Goal: Information Seeking & Learning: Learn about a topic

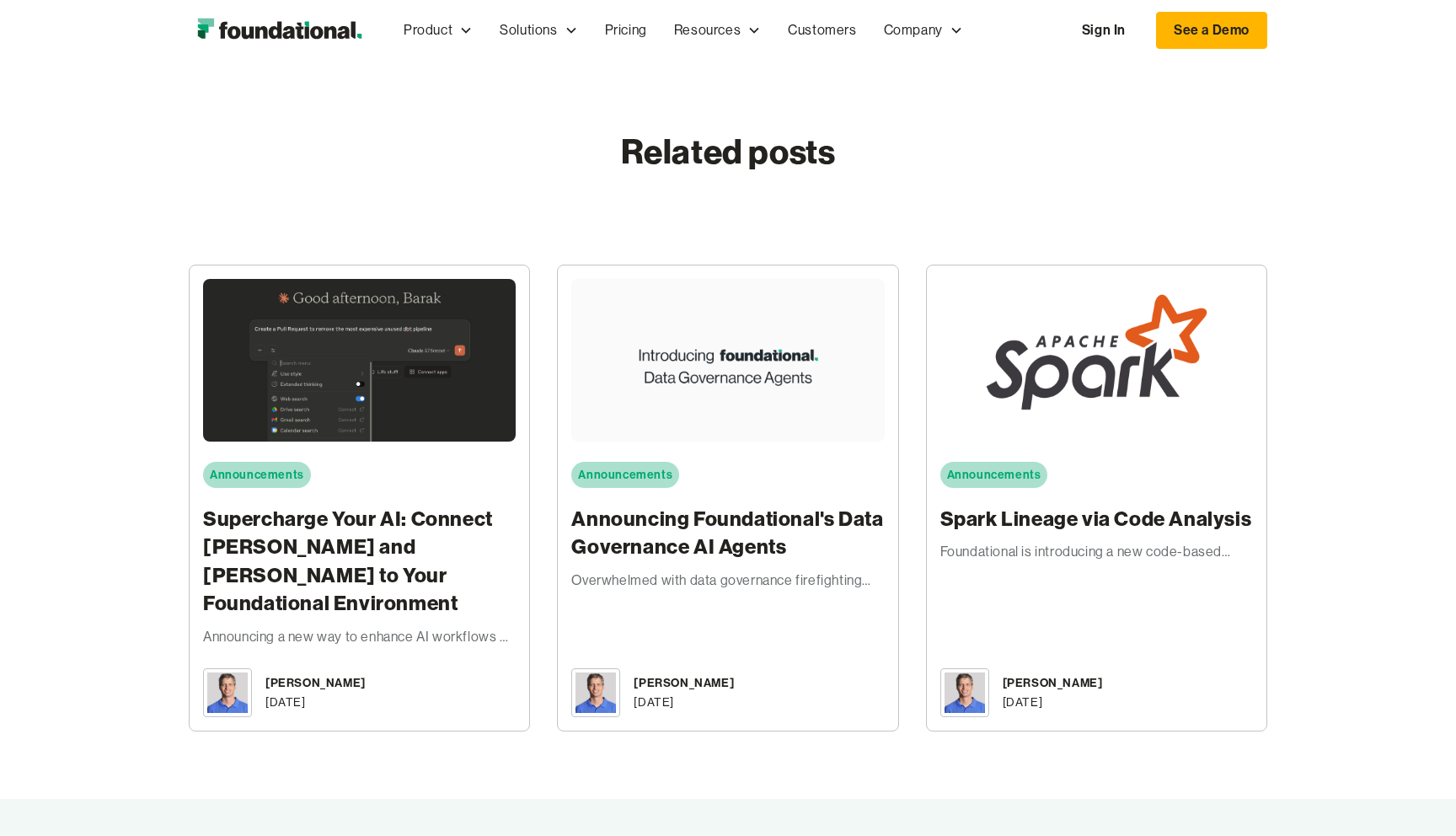
scroll to position [4947, 0]
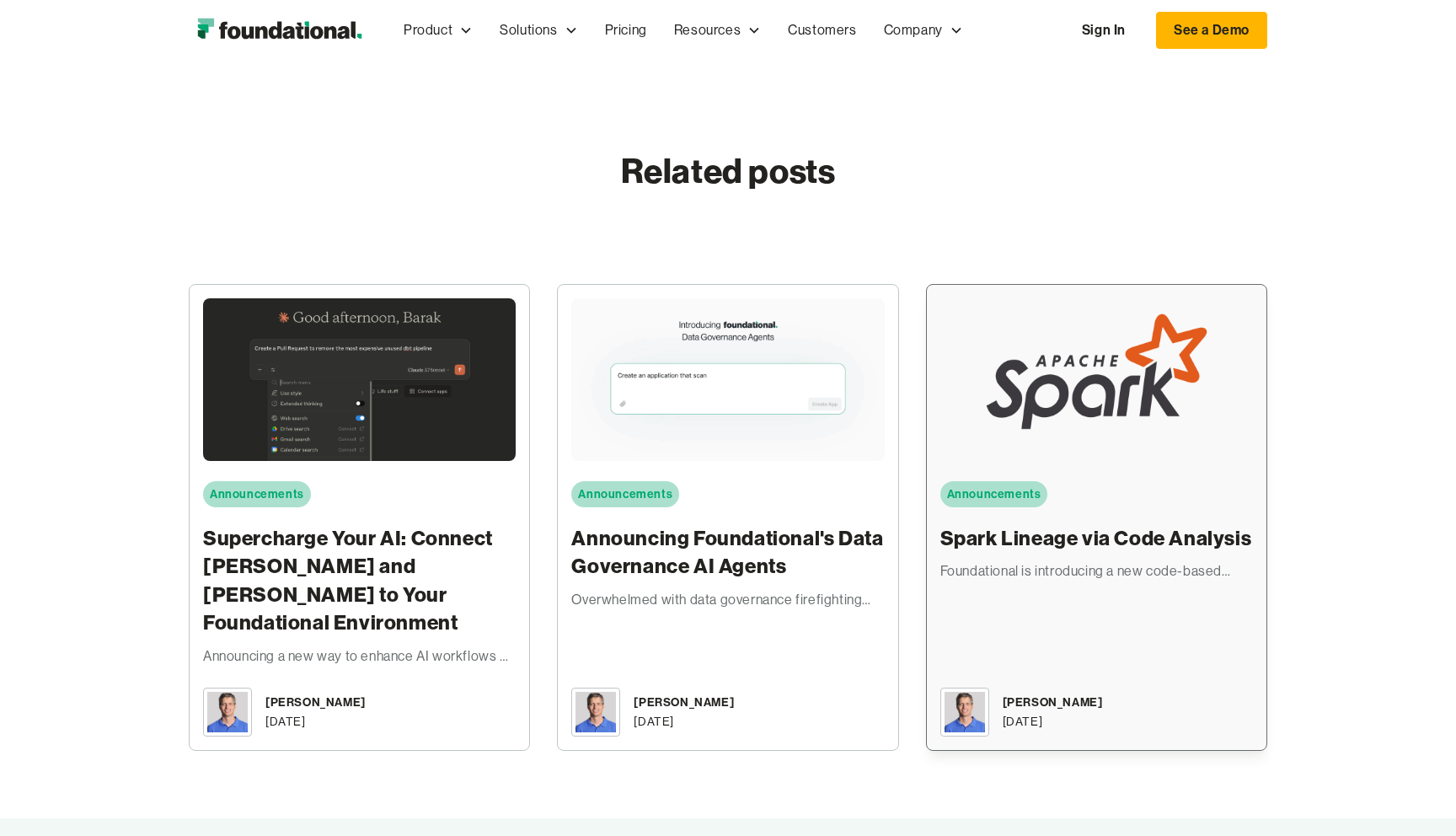
click at [1222, 450] on div "Announcements Spark Lineage via Code Analysis Foundational is introducing a new…" at bounding box center [1096, 440] width 312 height 284
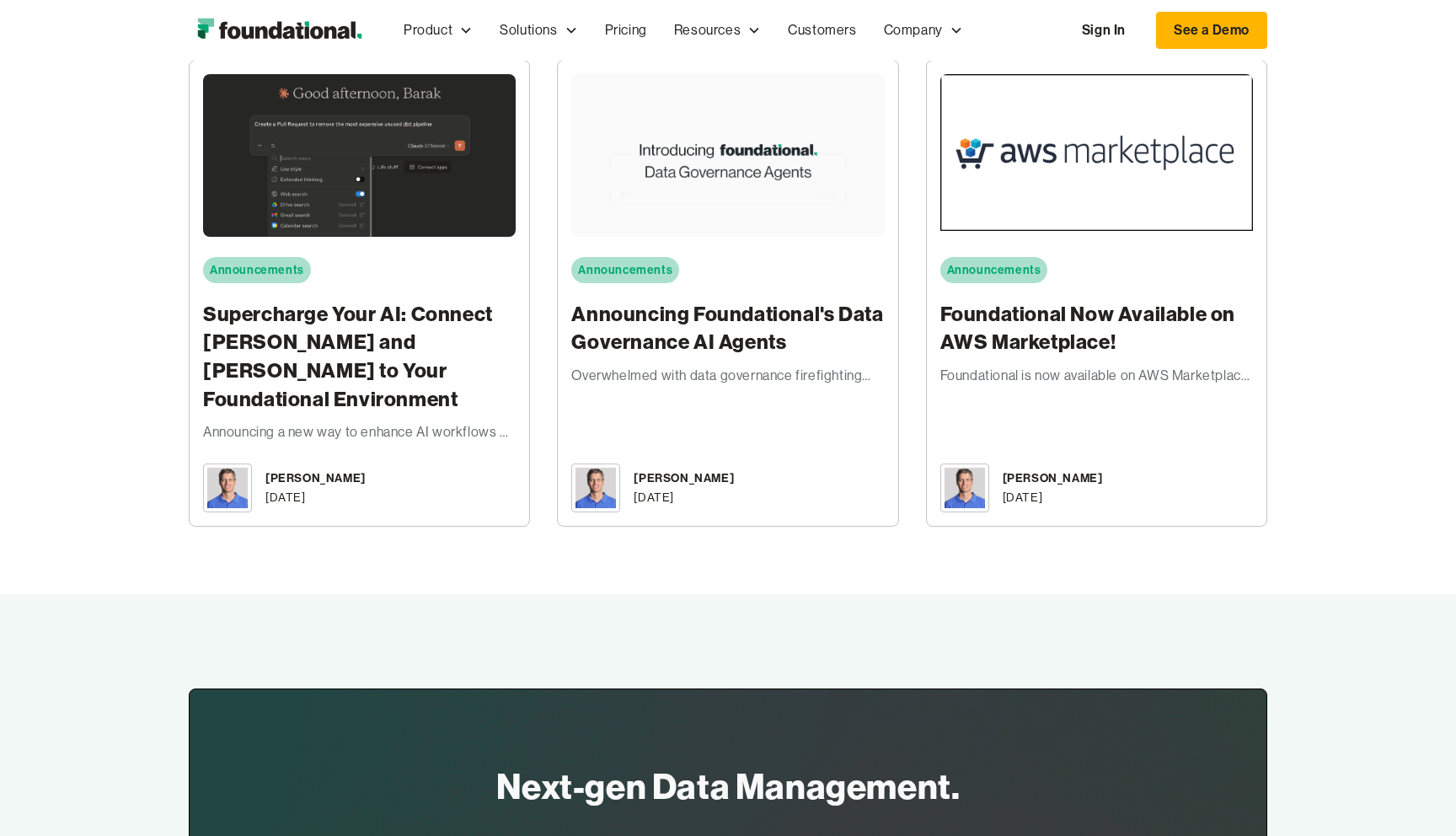
scroll to position [2847, 0]
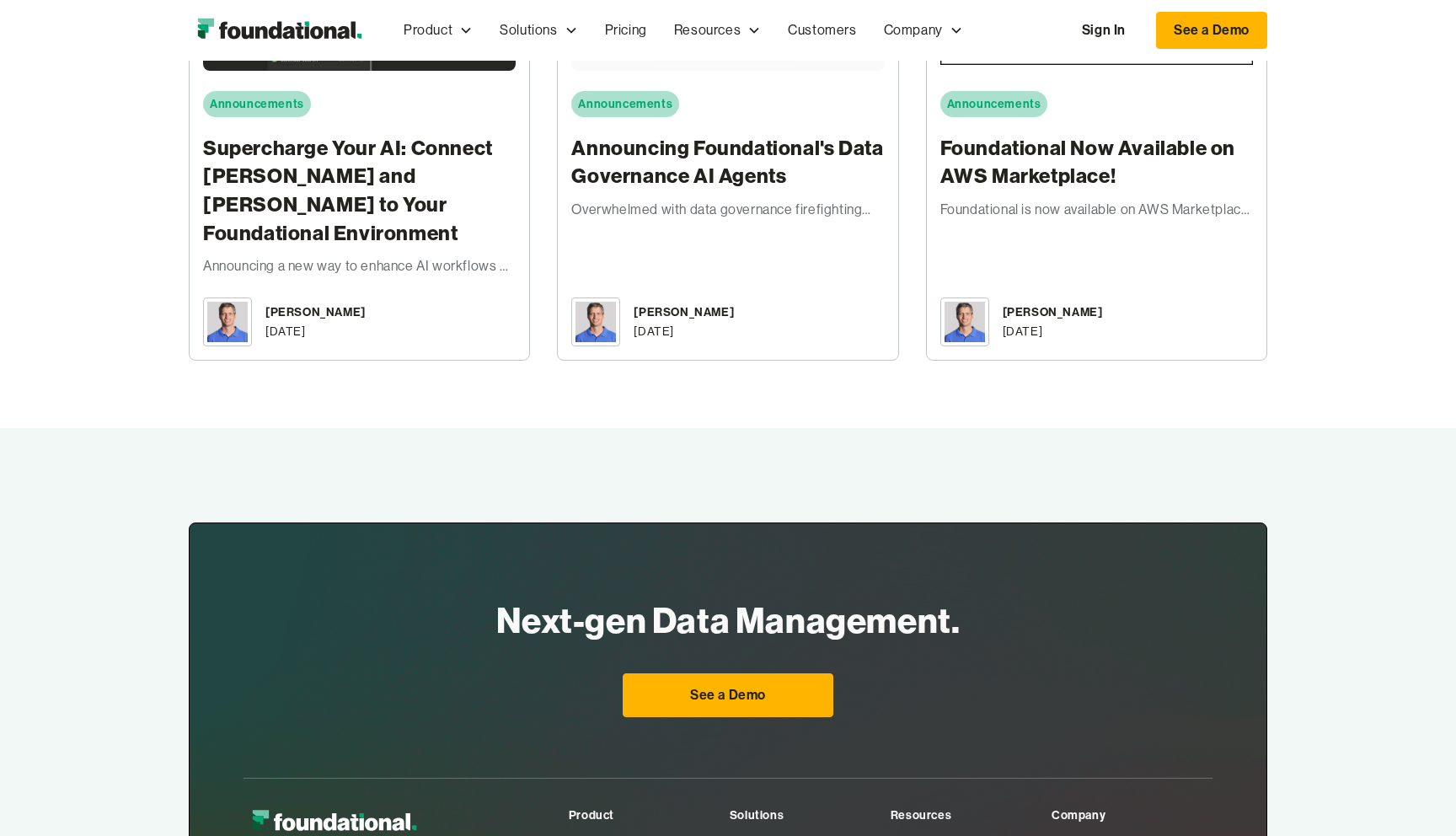
scroll to position [3338, 0]
